Goal: Information Seeking & Learning: Learn about a topic

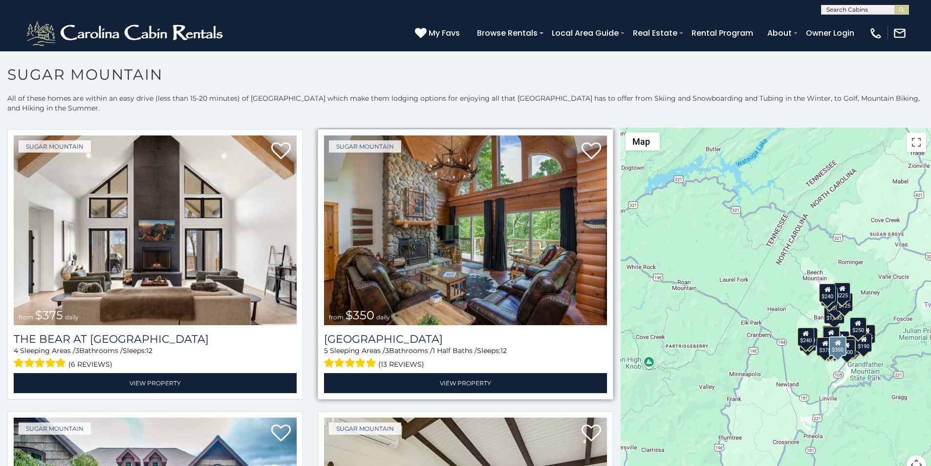
scroll to position [102, 0]
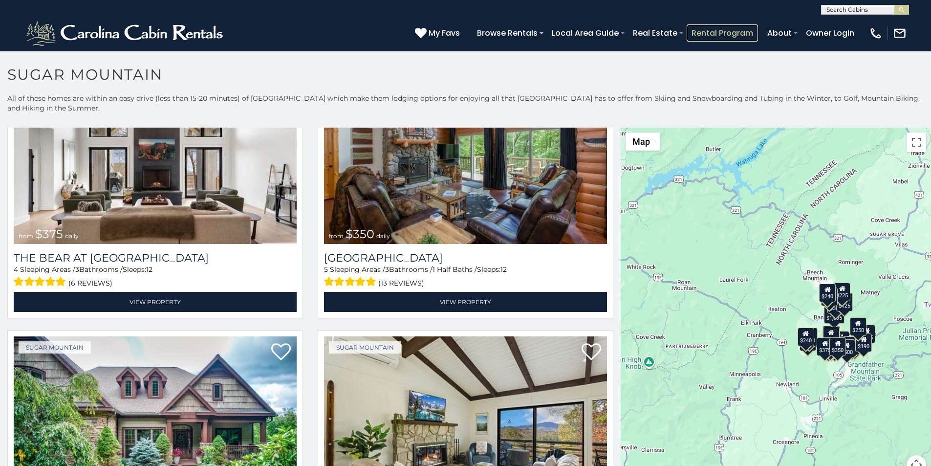
click at [750, 27] on link "Rental Program" at bounding box center [722, 32] width 71 height 17
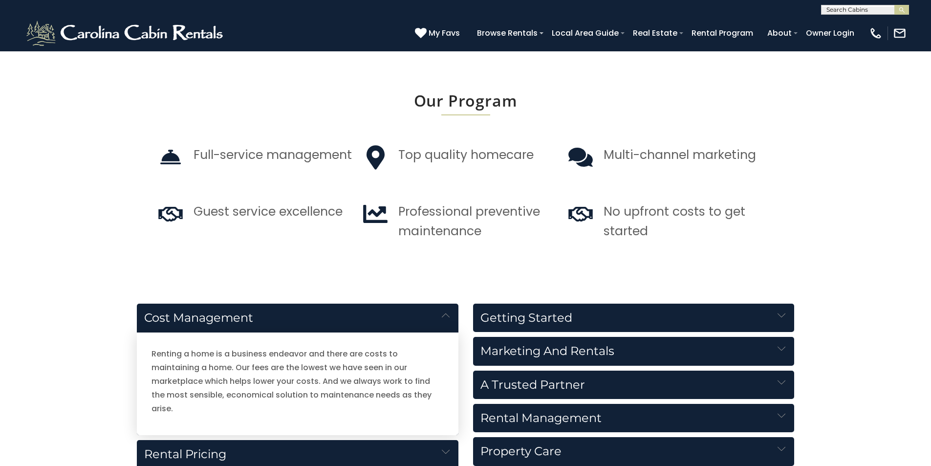
scroll to position [1222, 0]
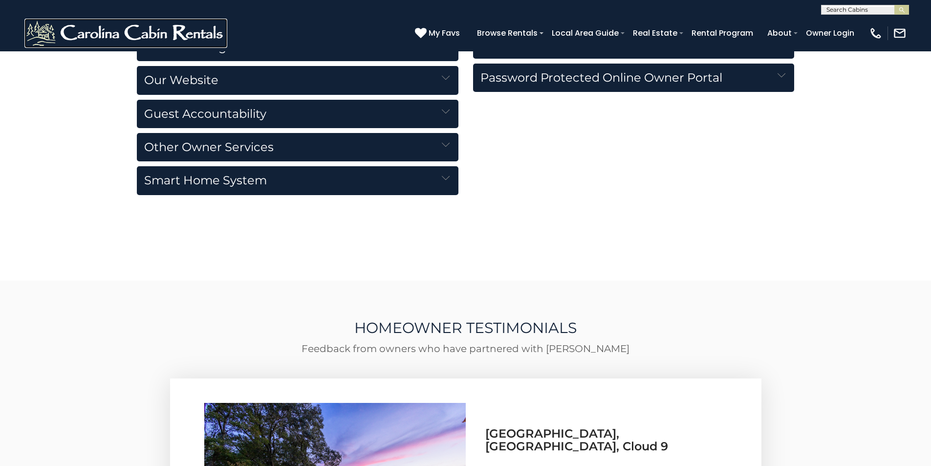
click at [31, 24] on img at bounding box center [125, 33] width 203 height 29
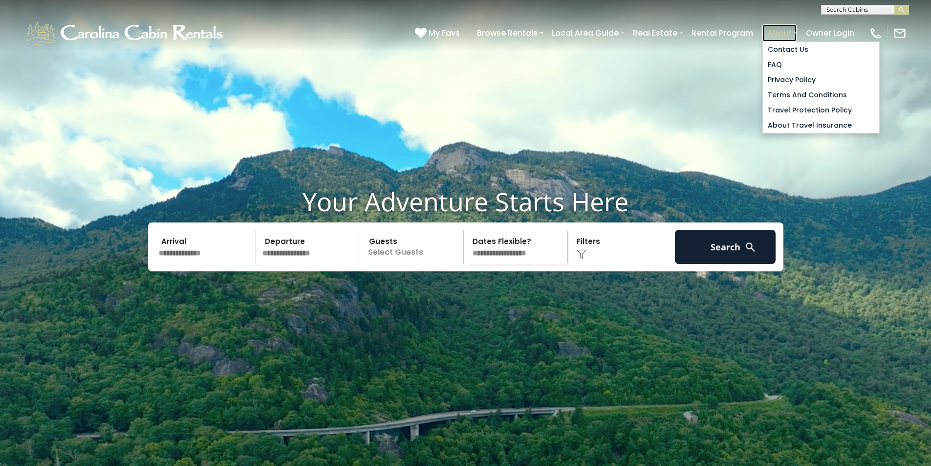
click at [797, 27] on link "About" at bounding box center [780, 32] width 34 height 17
